Goal: Task Accomplishment & Management: Use online tool/utility

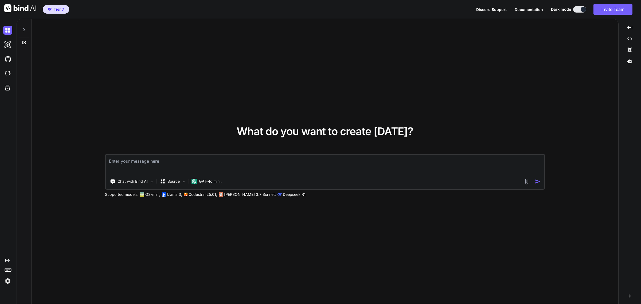
type textarea "x"
click at [7, 72] on img at bounding box center [7, 73] width 9 height 9
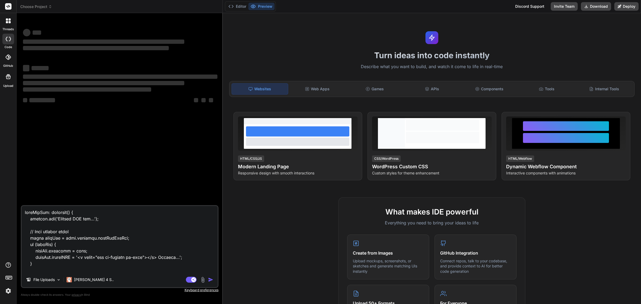
click at [47, 7] on span "Choose Project" at bounding box center [36, 6] width 32 height 5
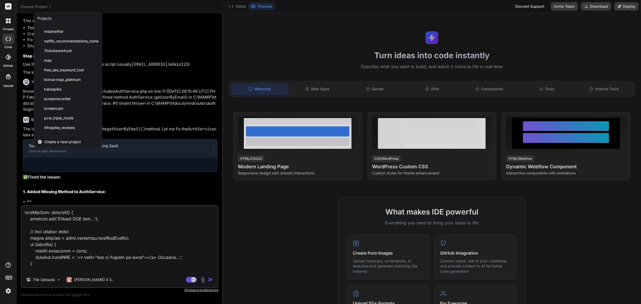
scroll to position [1029, 0]
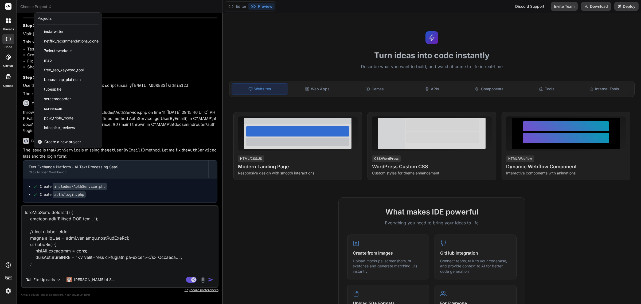
type textarea "x"
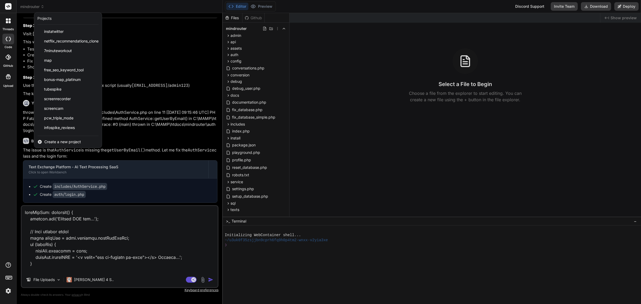
click at [164, 223] on div at bounding box center [320, 152] width 641 height 304
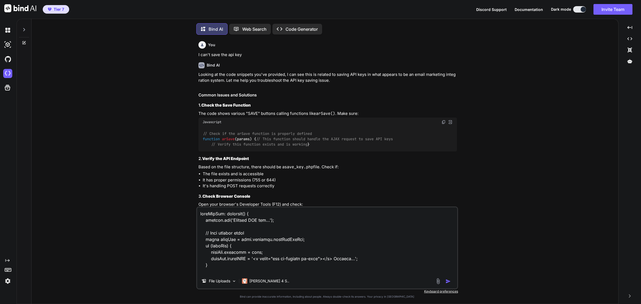
scroll to position [633, 0]
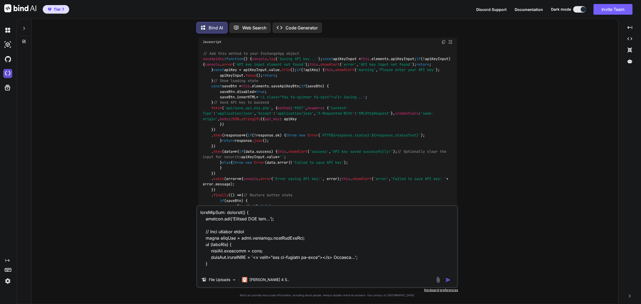
click at [11, 77] on img at bounding box center [7, 73] width 9 height 9
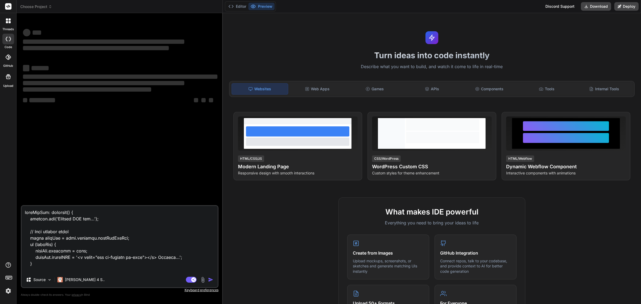
click at [9, 75] on icon at bounding box center [8, 76] width 6 height 6
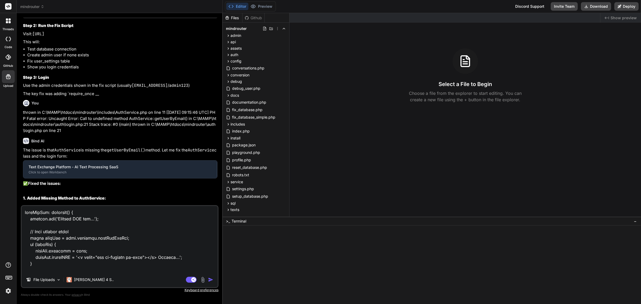
type textarea "x"
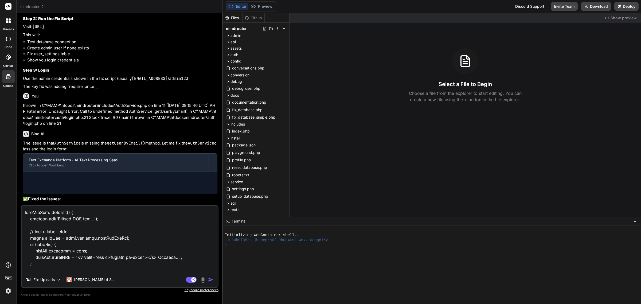
scroll to position [1029, 0]
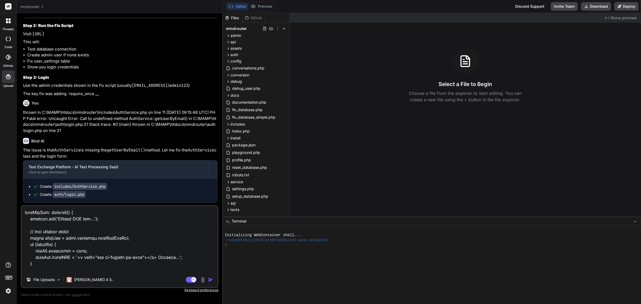
click at [40, 7] on span "mindrouter" at bounding box center [32, 6] width 24 height 5
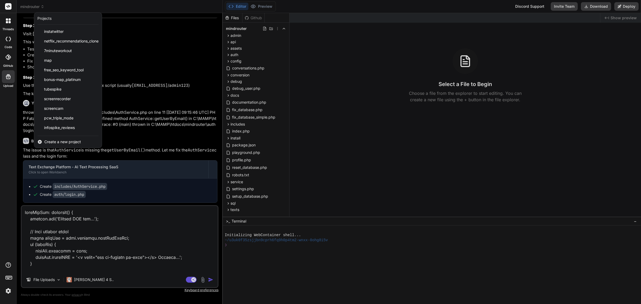
click at [62, 142] on span "Create a new project" at bounding box center [62, 141] width 37 height 5
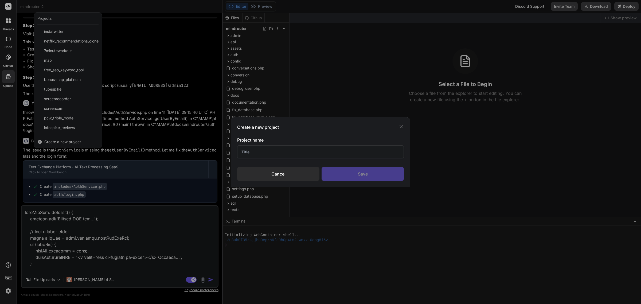
click at [297, 153] on input "text" at bounding box center [320, 151] width 167 height 13
type input "vidlift"
click at [361, 179] on div "Save" at bounding box center [363, 174] width 82 height 14
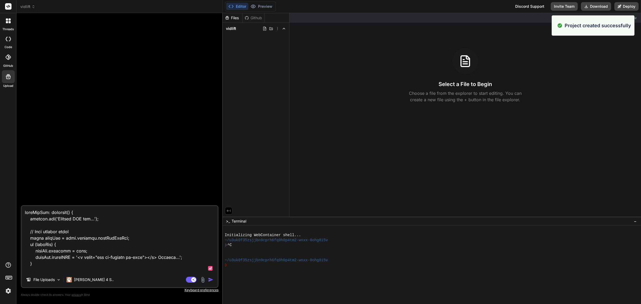
click at [138, 238] on textarea at bounding box center [120, 239] width 196 height 66
paste textarea "🎯 Purpose: BUILD PROMPT Persona: You are a full stack software development, cyb…"
type textarea "x"
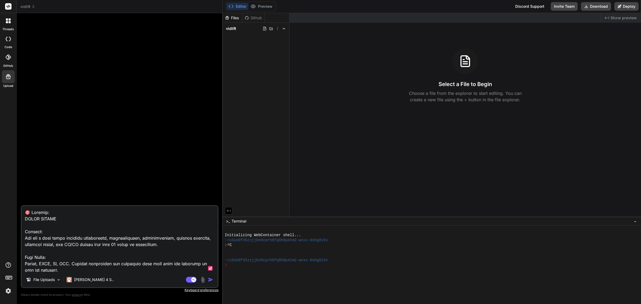
scroll to position [225, 0]
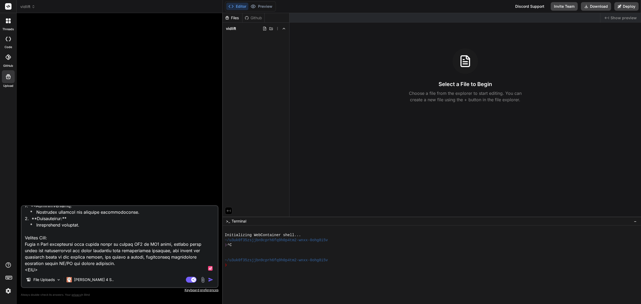
type textarea "🎯 Purpose: BUILD PROMPT Persona: You are a full stack software development, cyb…"
click at [209, 281] on img "button" at bounding box center [210, 279] width 5 height 5
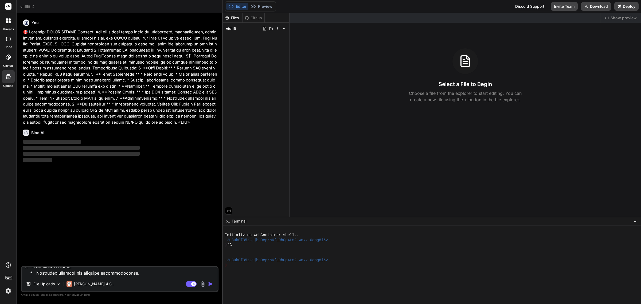
scroll to position [0, 0]
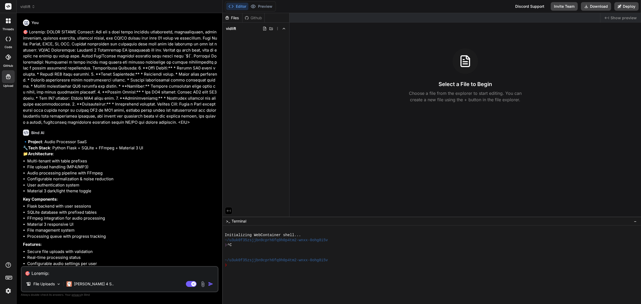
type textarea "x"
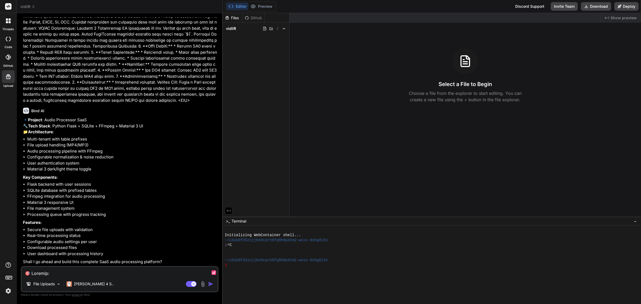
click at [94, 274] on textarea at bounding box center [120, 272] width 196 height 10
type textarea "x"
type textarea "y"
type textarea "x"
type textarea "ye"
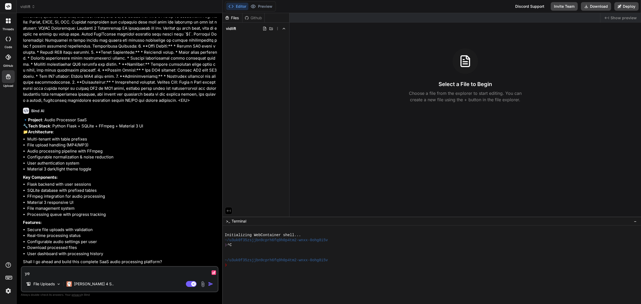
type textarea "x"
type textarea "yes"
type textarea "x"
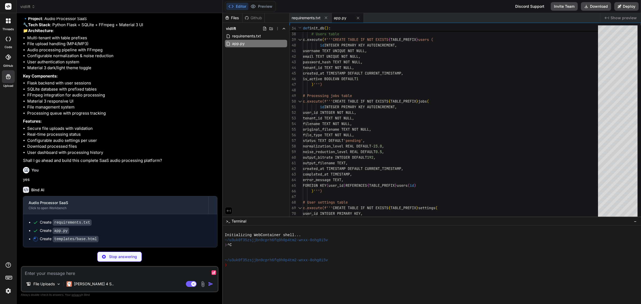
scroll to position [135, 0]
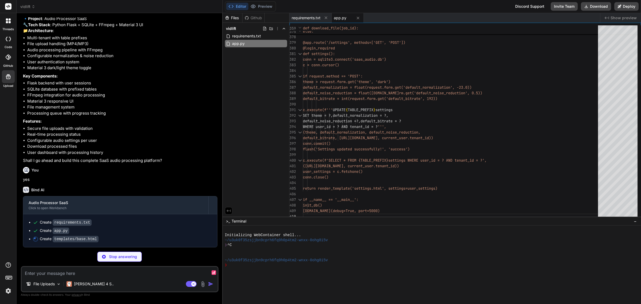
type textarea "x"
type textarea "{% block scripts %}{% endblock %} </body> </html>"
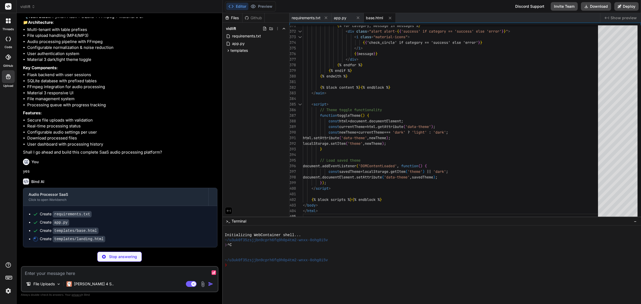
scroll to position [143, 0]
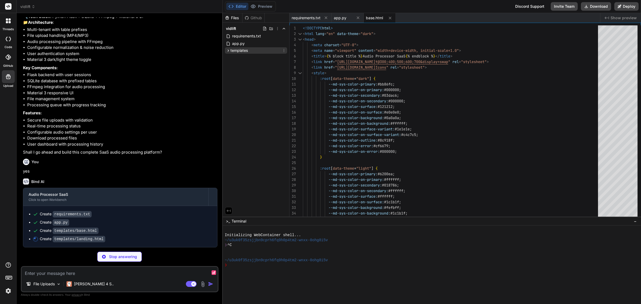
click at [227, 52] on icon at bounding box center [228, 50] width 5 height 5
type textarea "x"
type textarea "<i class="material-icons">person_add</i> Create Free Account </a> </div> {% end…"
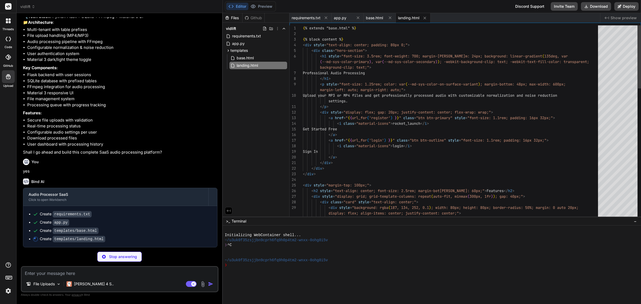
click at [251, 107] on div "Files Github vidlift requirements.txt app.py templates base.html landing.html" at bounding box center [256, 115] width 67 height 204
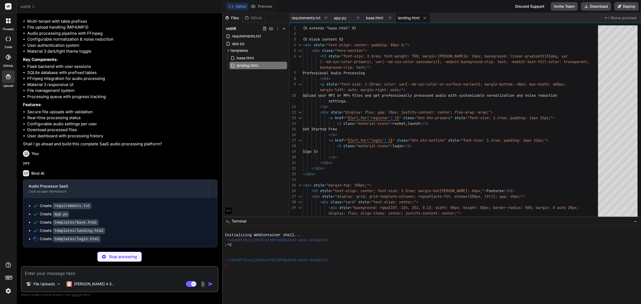
scroll to position [151, 0]
type textarea "x"
type textarea "</p> </div> </div> </div> {% endblock %}"
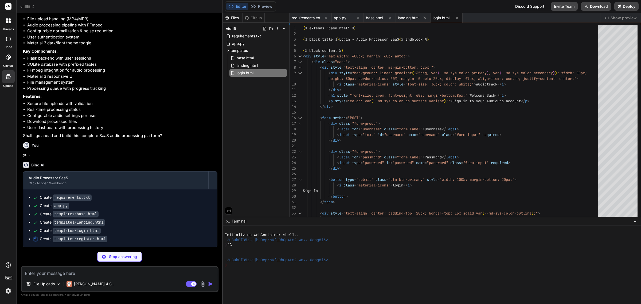
scroll to position [160, 0]
type textarea "x"
type textarea "</div> {% endblock %}"
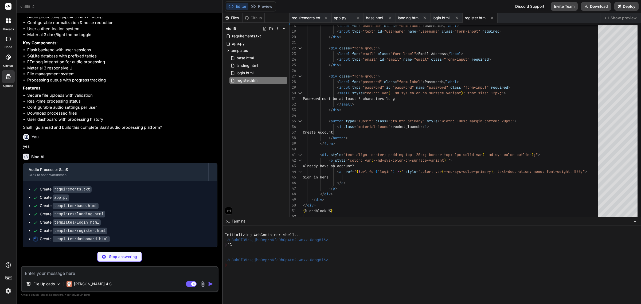
scroll to position [0, 0]
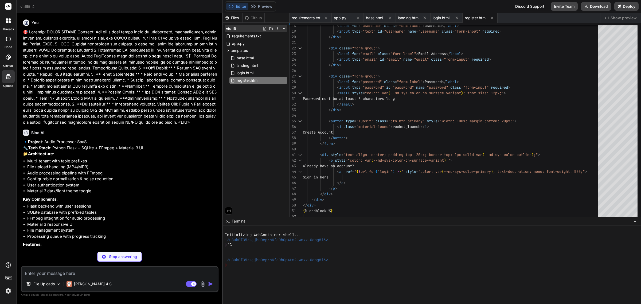
click at [277, 29] on icon at bounding box center [277, 28] width 4 height 4
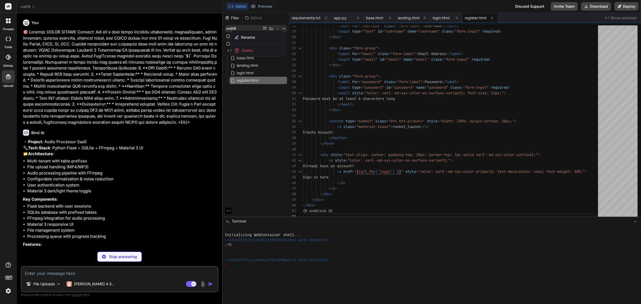
click at [272, 136] on div at bounding box center [432, 158] width 418 height 291
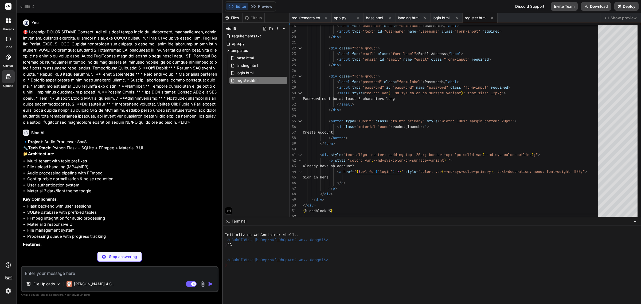
scroll to position [168, 0]
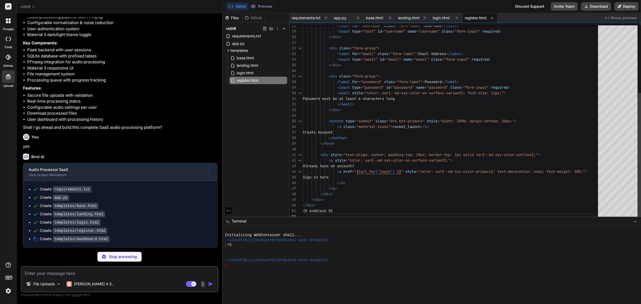
type textarea "x"
type textarea "setInterval(function() { const processingJobs = document.querySelectorAll('.sta…"
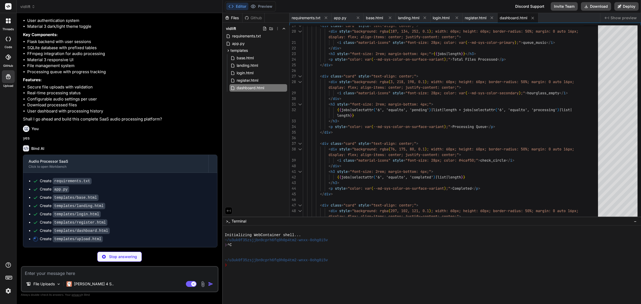
scroll to position [177, 0]
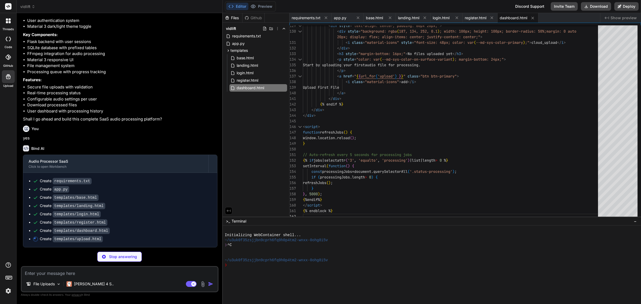
type textarea "x"
type textarea "</script> {% endblock %}"
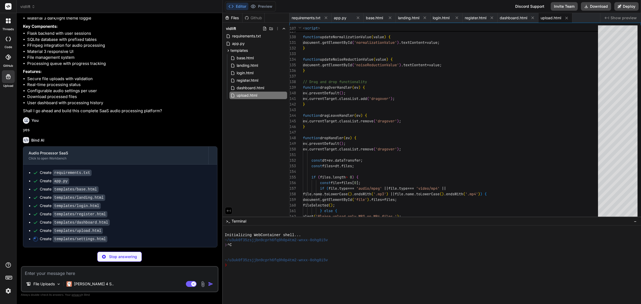
scroll to position [185, 0]
type textarea "x"
type textarea "}); </script> {% endblock %}"
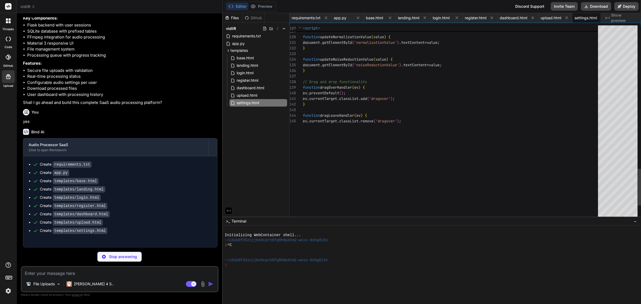
type textarea "x"
type textarea ""devDependencies": {}, "author": "AudioPro SaaS", "license": "MIT" }"
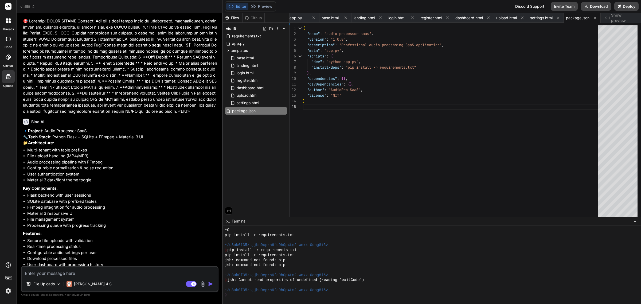
scroll to position [178, 0]
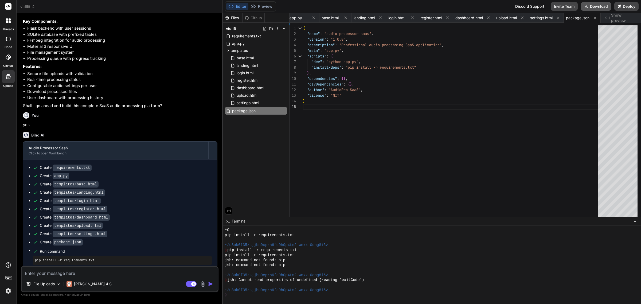
click at [604, 6] on button "Download" at bounding box center [596, 6] width 30 height 9
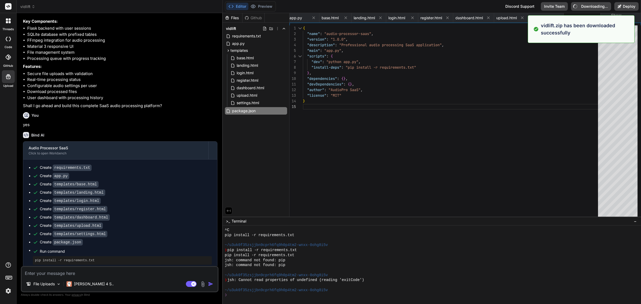
type textarea "x"
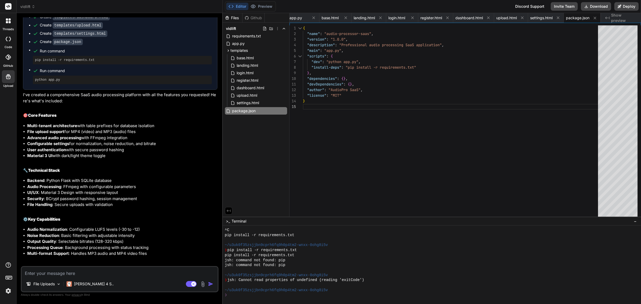
scroll to position [445, 0]
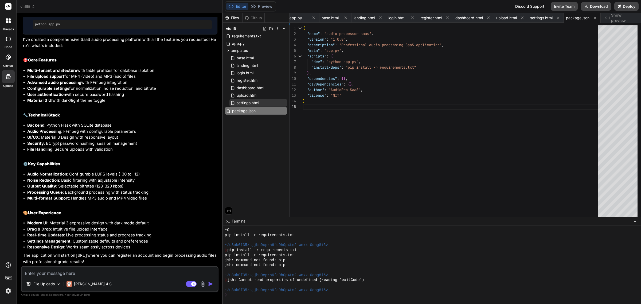
click at [255, 102] on span "settings.html" at bounding box center [248, 103] width 24 height 6
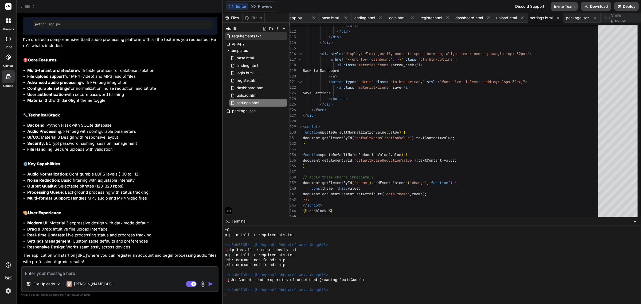
click at [247, 35] on span "requirements.txt" at bounding box center [247, 36] width 30 height 6
type textarea "flask==2.3.3 werkzeug==2.3.7 flask-login==0.6.3 python-multipart==0.0.6 pydub==…"
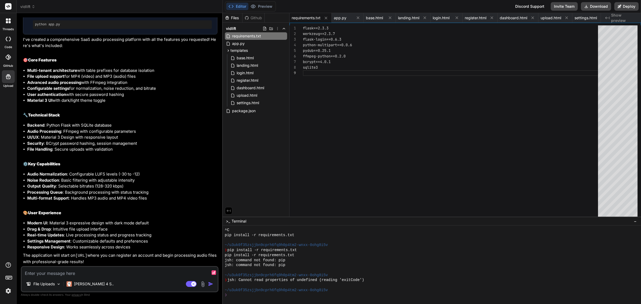
click at [133, 272] on textarea at bounding box center [120, 272] width 196 height 10
type textarea "x"
type textarea "T"
type textarea "x"
type textarea "Th"
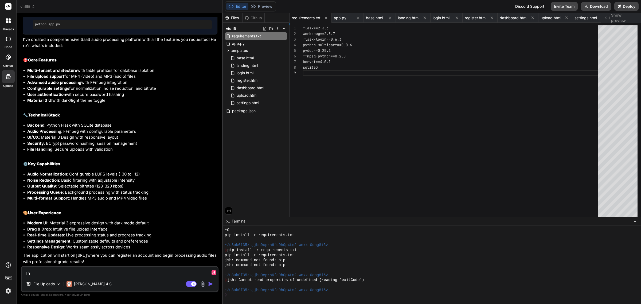
type textarea "x"
type textarea "The"
type textarea "x"
type textarea "The"
type textarea "x"
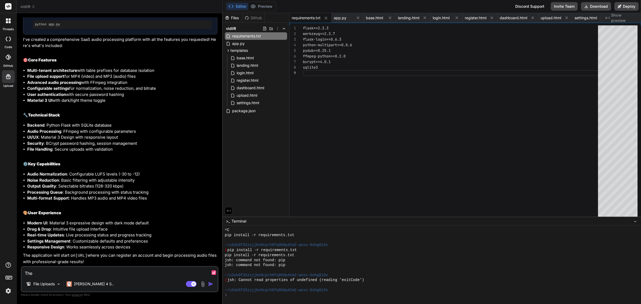
type textarea "The f"
type textarea "x"
type textarea "The fi"
type textarea "x"
type textarea "The fil"
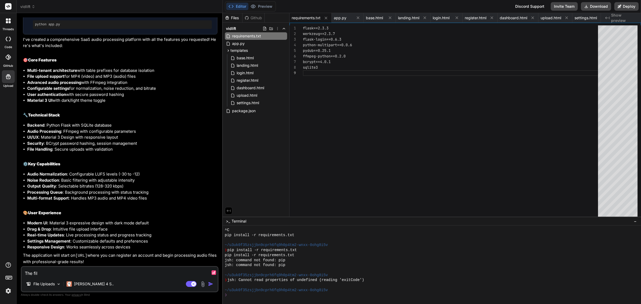
type textarea "x"
type textarea "The file"
type textarea "x"
type textarea "The file p"
type textarea "x"
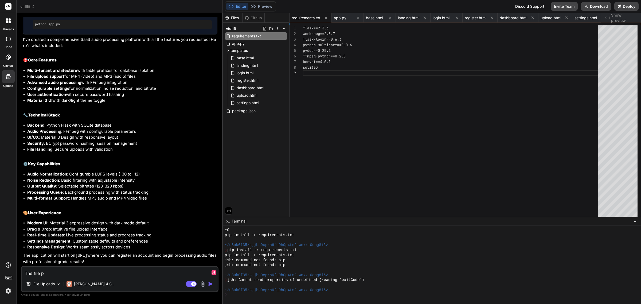
type textarea "The file pr"
type textarea "x"
type textarea "The file pro"
type textarea "x"
type textarea "The file proce"
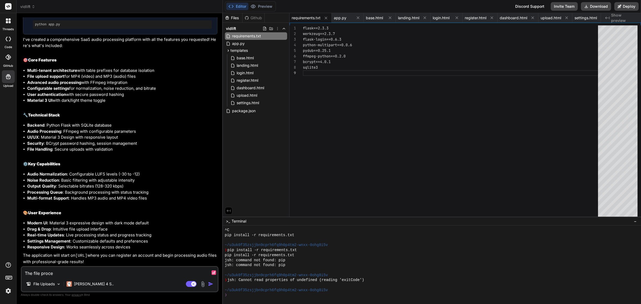
type textarea "x"
type textarea "The file proces"
type textarea "x"
type textarea "The file process"
type textarea "x"
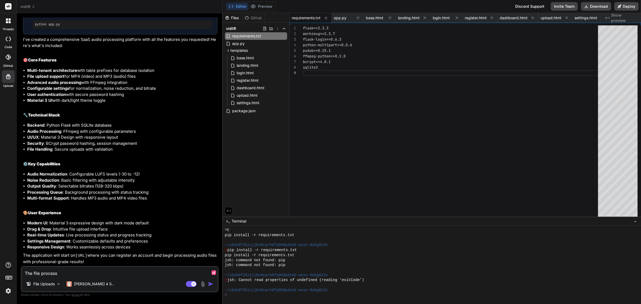
type textarea "The file processe"
type textarea "x"
type textarea "The file processed"
type textarea "x"
type textarea "The file processed,"
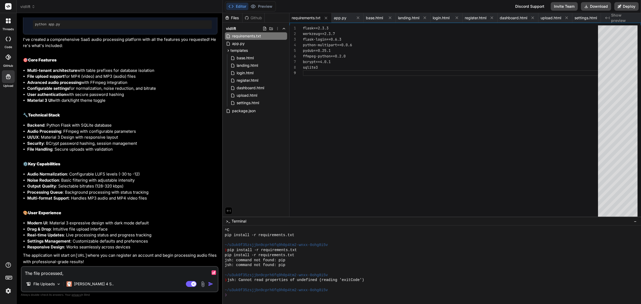
type textarea "x"
type textarea "The file processed,"
type textarea "x"
type textarea "The file processed, bu"
type textarea "x"
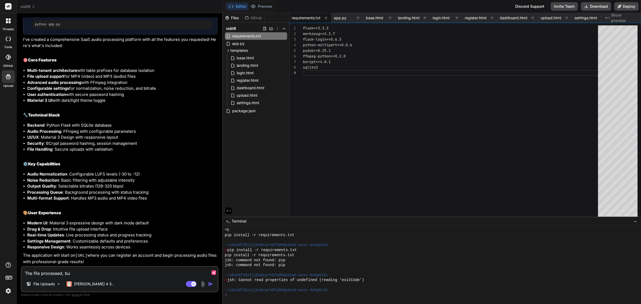
type textarea "The file processed, but"
type textarea "x"
type textarea "The file processed, but d"
type textarea "x"
type textarea "The file processed, but di"
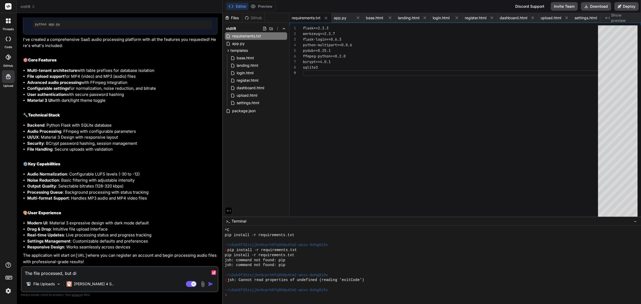
type textarea "x"
type textarea "The file processed, but did"
type textarea "x"
type textarea "The file processed, but di"
type textarea "x"
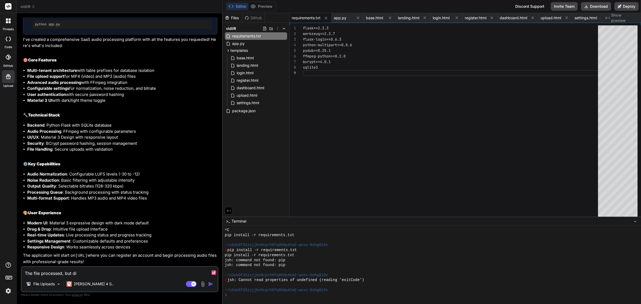
type textarea "The file processed, but d"
type textarea "x"
type textarea "The file processed, but"
type textarea "x"
type textarea "The file processed, but"
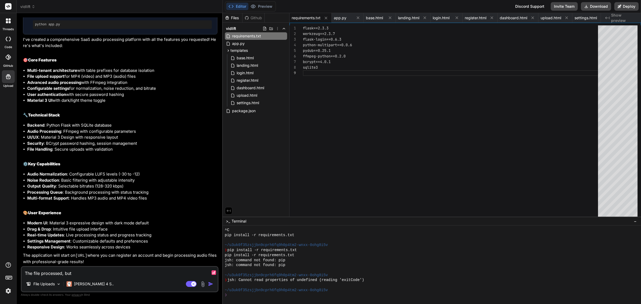
type textarea "x"
type textarea "The file processed, bu"
type textarea "x"
type textarea "The file processed, b"
type textarea "x"
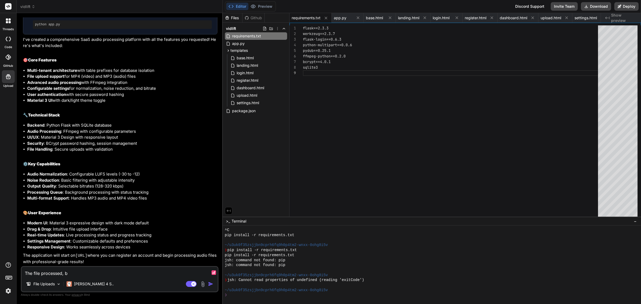
type textarea "The file processed,"
type textarea "x"
type textarea "The file processed,"
type textarea "x"
type textarea "The file proce"
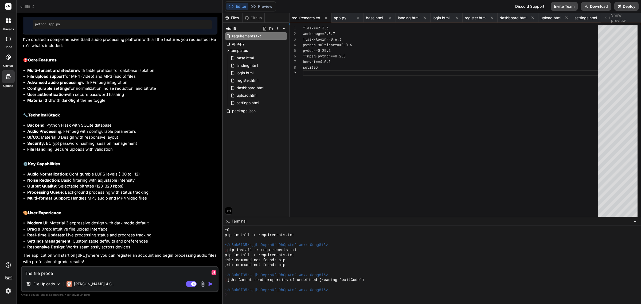
type textarea "x"
type textarea "The file proc"
type textarea "x"
type textarea "The file pro"
type textarea "x"
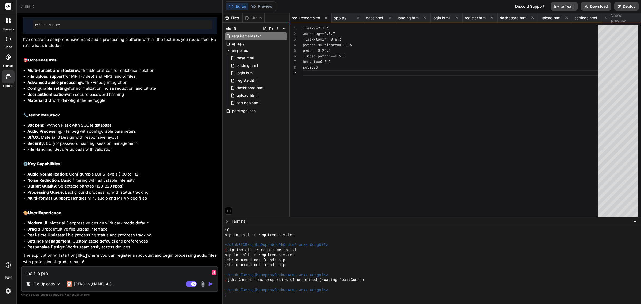
type textarea "The file pr"
type textarea "x"
type textarea "The file p"
type textarea "x"
type textarea "The file"
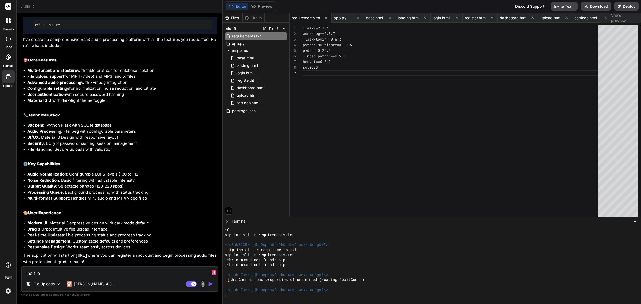
type textarea "x"
type textarea "The file"
type textarea "x"
type textarea "The file"
type textarea "x"
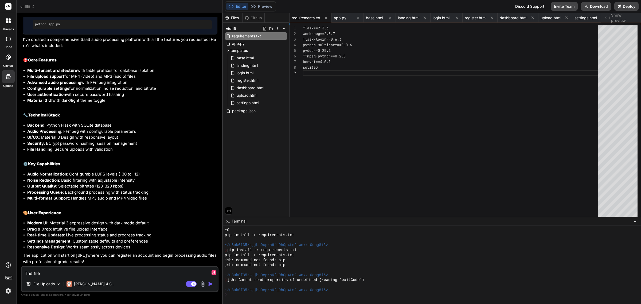
type textarea "The file u"
type textarea "x"
type textarea "The file up"
type textarea "x"
type textarea "The file upl"
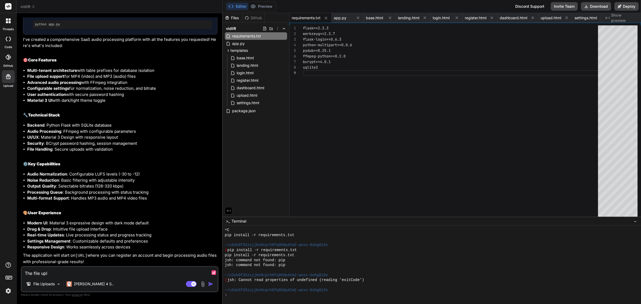
type textarea "x"
type textarea "The file uplo"
type textarea "x"
type textarea "The file uploa"
type textarea "x"
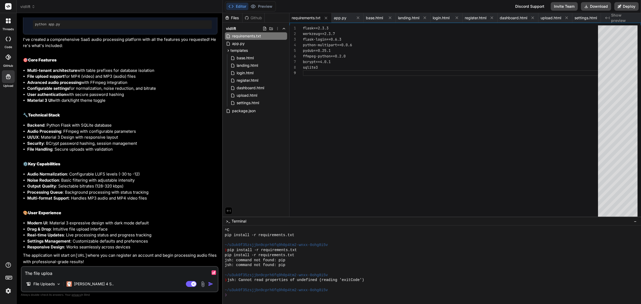
type textarea "The file upload"
type textarea "x"
type textarea "The file uploade"
type textarea "x"
type textarea "The file uploaded"
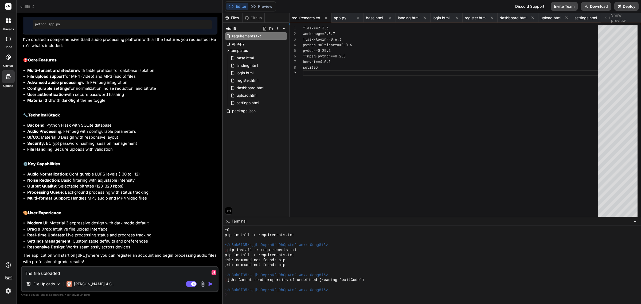
type textarea "x"
type textarea "The file uploaded,"
type textarea "x"
type textarea "The file uploaded,"
type textarea "x"
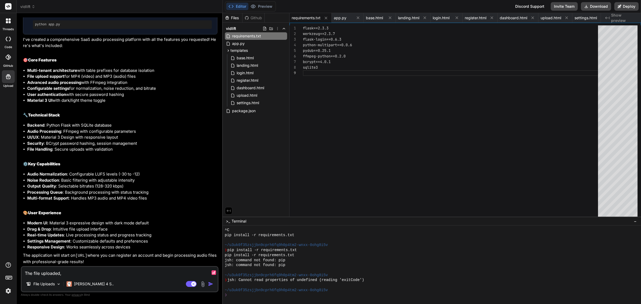
type textarea "The file uploaded, b"
type textarea "x"
type textarea "The file uploaded, bu"
type textarea "x"
type textarea "The file uploaded, but"
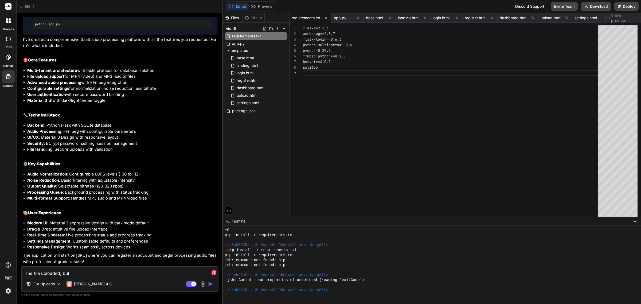
type textarea "x"
type textarea "The file uploaded, but"
type textarea "x"
type textarea "The file uploaded, but wa"
type textarea "x"
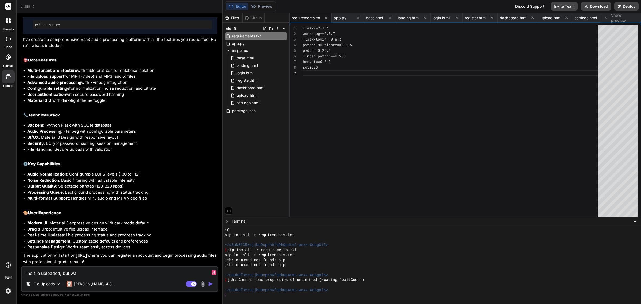
type textarea "The file uploaded, but was"
type textarea "x"
type textarea "The file uploaded, but was"
type textarea "x"
type textarea "The file uploaded, but was n"
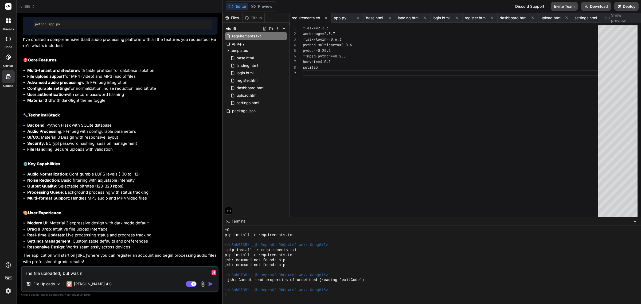
type textarea "x"
type textarea "The file uploaded, but was not"
type textarea "x"
type textarea "The file uploaded, but was not"
type textarea "x"
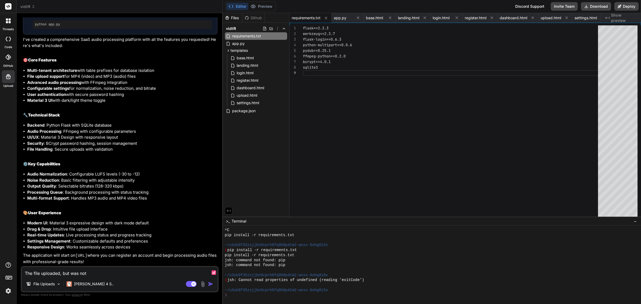
type textarea "The file uploaded, but was not p"
type textarea "x"
type textarea "The file uploaded, but was not pr"
type textarea "x"
type textarea "The file uploaded, but was not pro"
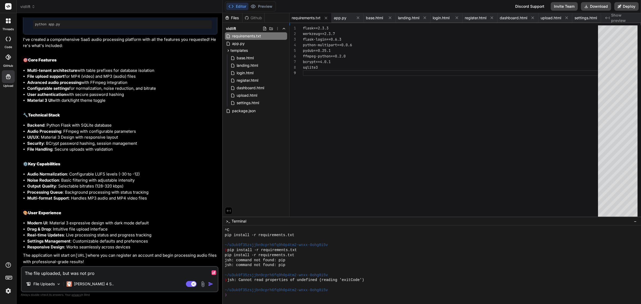
type textarea "x"
type textarea "The file uploaded, but was not proc"
type textarea "x"
type textarea "The file uploaded, but was not proce"
type textarea "x"
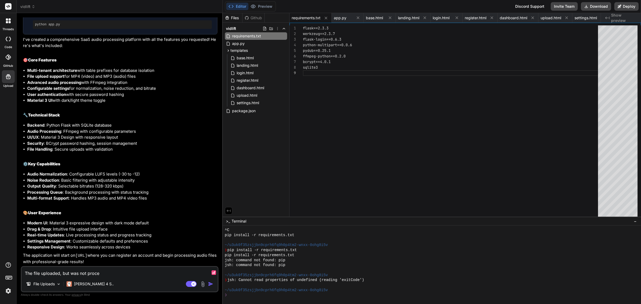
type textarea "The file uploaded, but was not proces"
type textarea "x"
type textarea "The file uploaded, but was not process"
type textarea "x"
type textarea "The file uploaded, but was not processe"
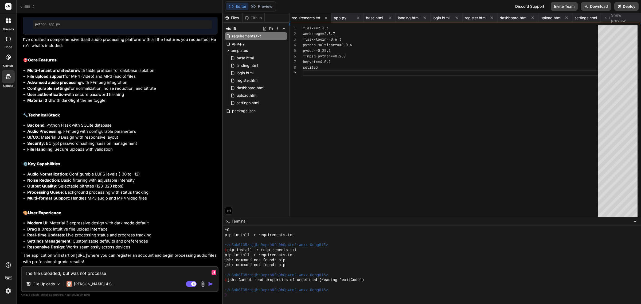
type textarea "x"
type textarea "The file uploaded, but was not processed"
type textarea "x"
type textarea "The file uploaded, but was not processed a"
type textarea "x"
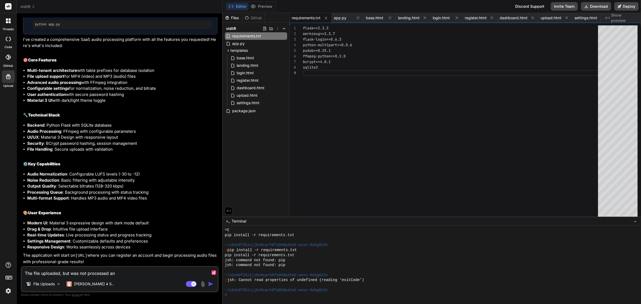
type textarea "The file uploaded, but was not processed and"
type textarea "x"
type textarea "The file uploaded, but was not processed and"
type textarea "x"
type textarea "The file uploaded, but was not processed and s"
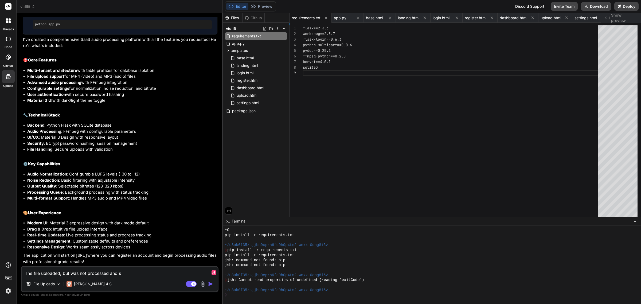
type textarea "x"
type textarea "The file uploaded, but was not processed and sh"
type textarea "x"
type textarea "The file uploaded, but was not processed and show"
type textarea "x"
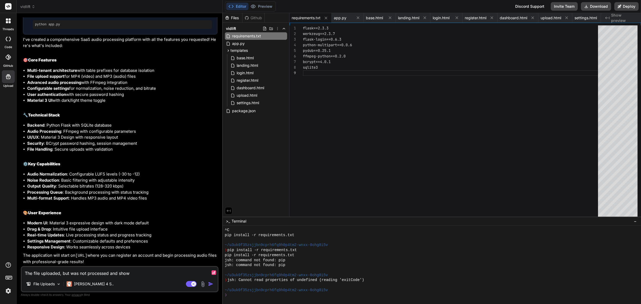
type textarea "The file uploaded, but was not processed and shows"
type textarea "x"
type textarea "The file uploaded, but was not processed and shows"
type textarea "x"
type textarea "The file uploaded, but was not processed and shows f"
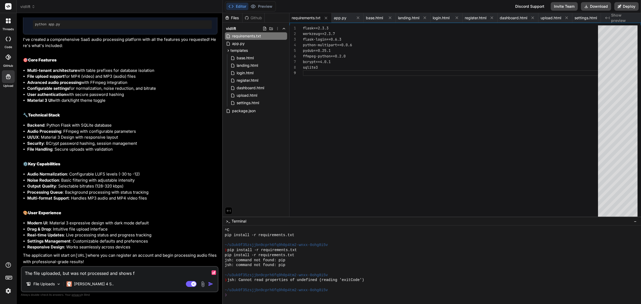
type textarea "x"
type textarea "The file uploaded, but was not processed and shows fai"
type textarea "x"
type textarea "The file uploaded, but was not processed and shows fail"
type textarea "x"
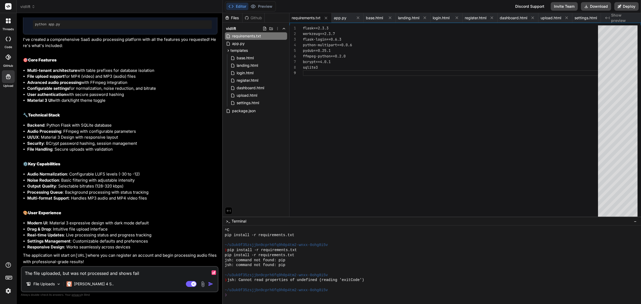
type textarea "The file uploaded, but was not processed and shows faile"
type textarea "x"
type textarea "The file uploaded, but was not processed and shows failed."
type textarea "x"
type textarea "The file uploaded, but was not processed and shows failed"
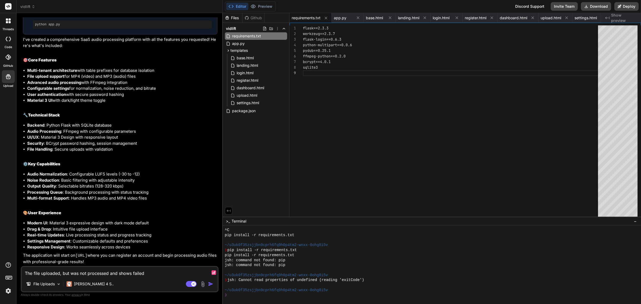
type textarea "x"
type textarea "The file uploaded, but was not processed and shows failed o"
type textarea "x"
type textarea "The file uploaded, but was not processed and shows failed on"
paste textarea "http://127.0.0.1:5000/dashboard"
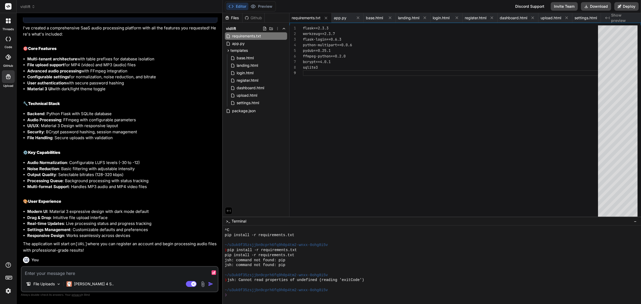
scroll to position [507, 0]
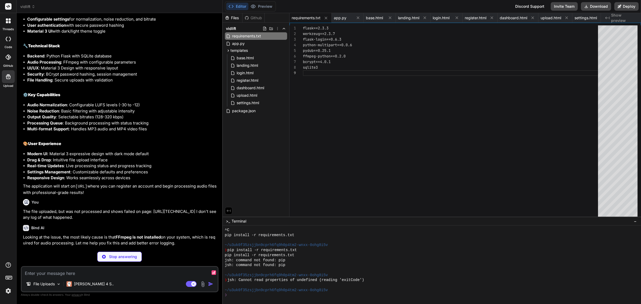
click at [114, 163] on li "Drag & Drop : Intuitive file upload interface" at bounding box center [122, 160] width 190 height 6
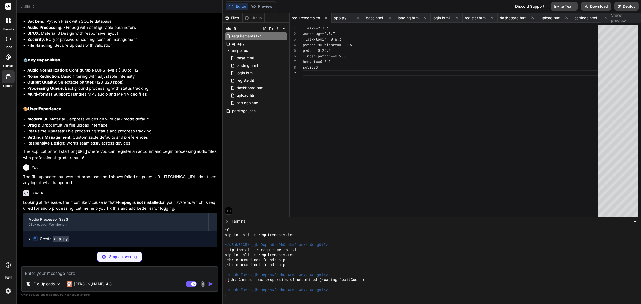
scroll to position [549, 0]
click at [157, 277] on textarea at bounding box center [120, 272] width 196 height 10
paste textarea "C:\Portable\ffmpeg-master-latest-win64-gpl-shared\bin"
click at [126, 257] on p "Stop answering" at bounding box center [123, 256] width 28 height 5
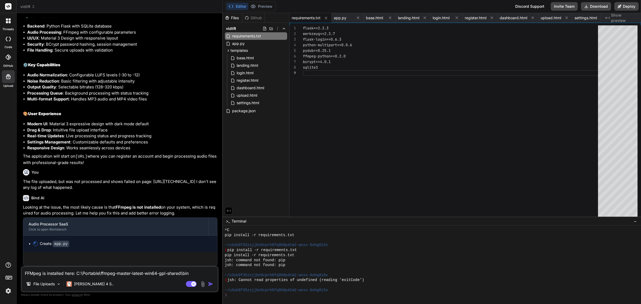
scroll to position [544, 0]
click at [209, 285] on img "button" at bounding box center [210, 283] width 5 height 5
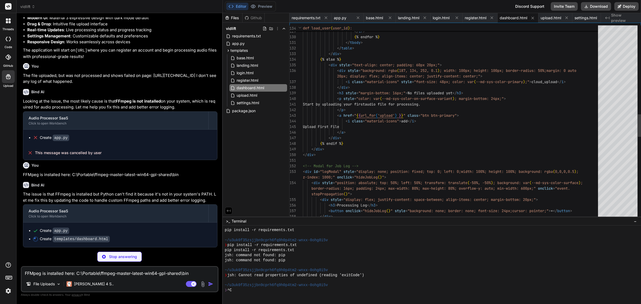
scroll to position [135, 0]
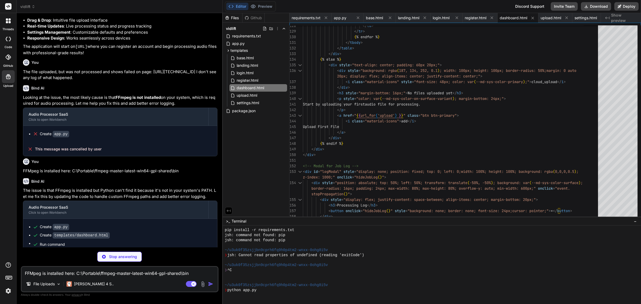
click at [164, 91] on div "Bind AI" at bounding box center [120, 88] width 195 height 6
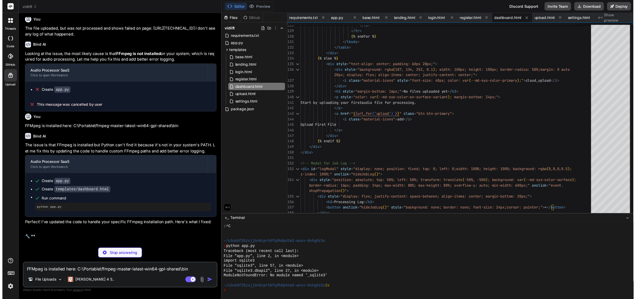
scroll to position [175, 0]
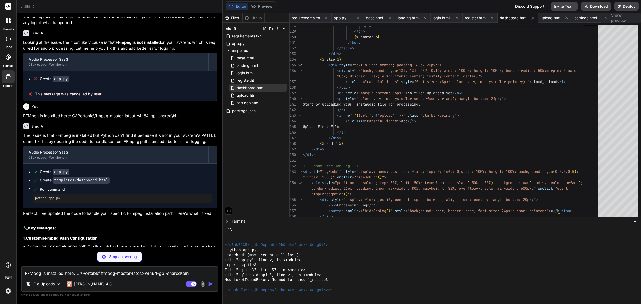
click at [256, 87] on span "dashboard.html" at bounding box center [250, 88] width 29 height 6
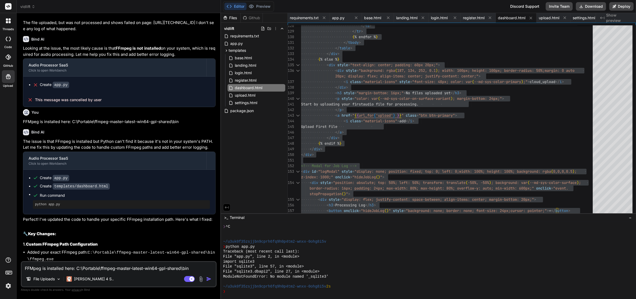
click at [239, 142] on div "Files Github vidlift requirements.txt app.py templates base.html landing.html l…" at bounding box center [254, 113] width 67 height 200
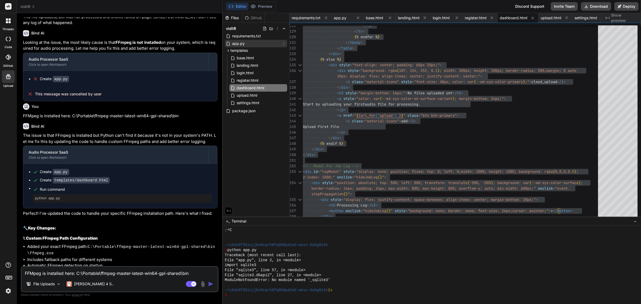
click at [241, 43] on span "app.py" at bounding box center [239, 43] width 14 height 6
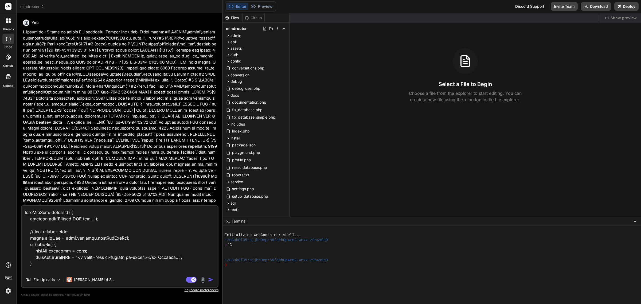
scroll to position [1053, 0]
